Goal: Obtain resource: Download file/media

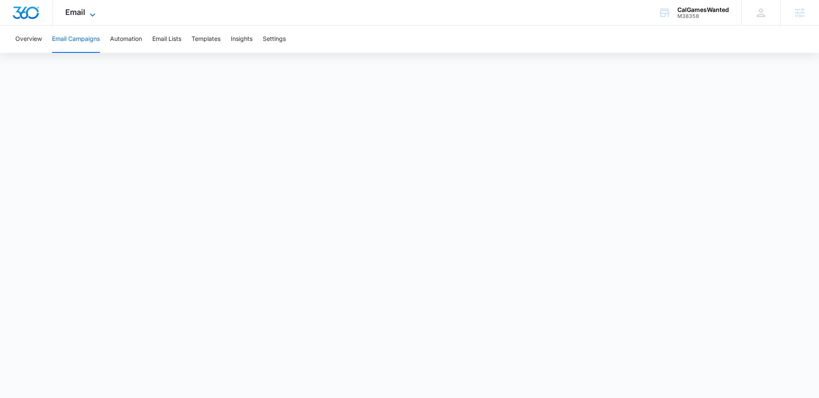
click at [78, 10] on span "Email" at bounding box center [75, 12] width 20 height 9
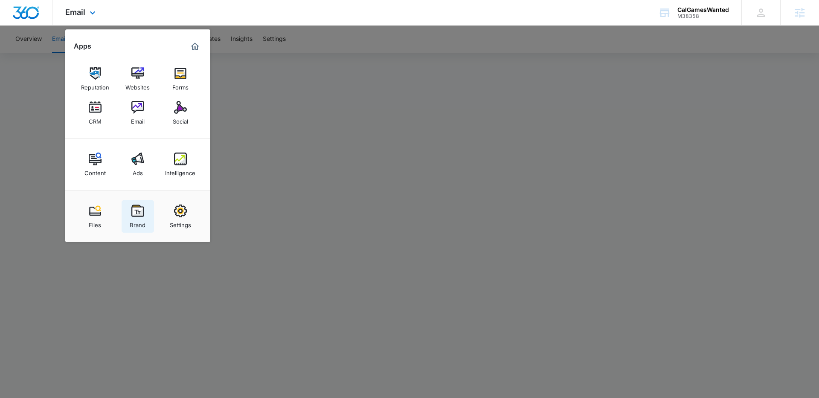
click at [128, 205] on link "Brand" at bounding box center [138, 216] width 32 height 32
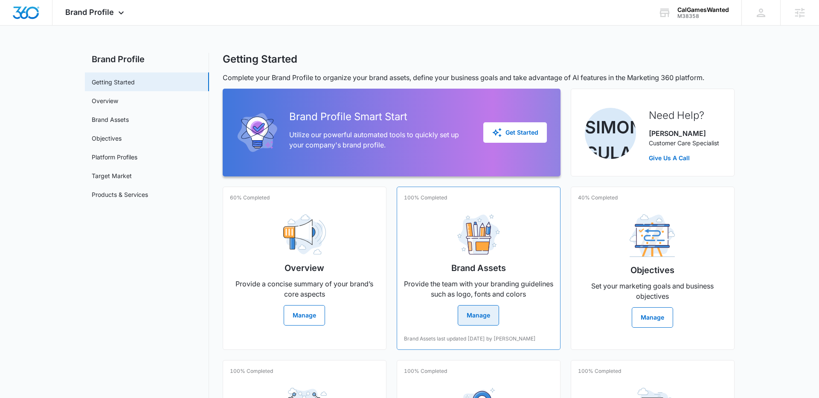
click at [475, 230] on img at bounding box center [478, 235] width 43 height 41
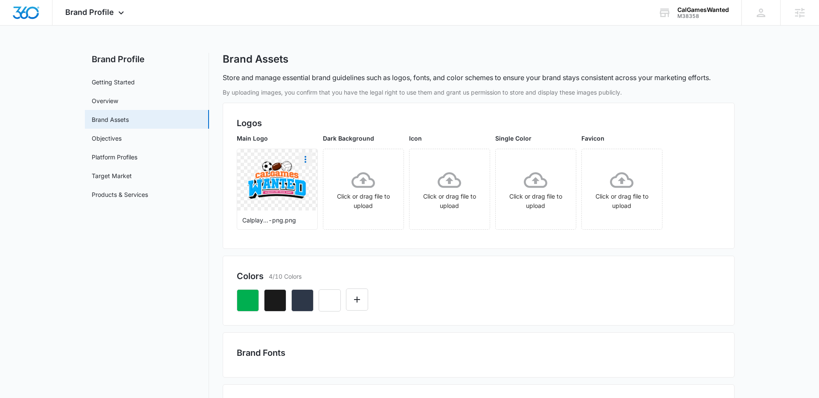
click at [308, 159] on icon "More" at bounding box center [305, 159] width 10 height 10
click at [308, 183] on button "Download" at bounding box center [328, 183] width 58 height 13
click at [103, 17] on div "Brand Profile Apps Reputation Websites Forms CRM Email Social Content Ads Intel…" at bounding box center [95, 12] width 87 height 25
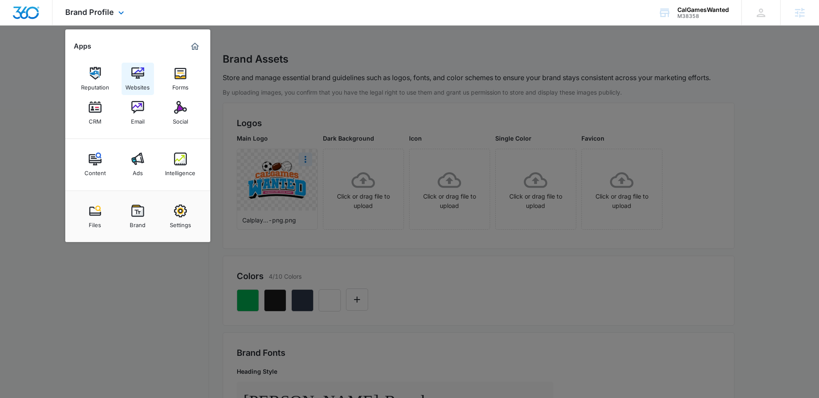
click at [141, 83] on div "Websites" at bounding box center [137, 85] width 24 height 11
